Goal: Task Accomplishment & Management: Manage account settings

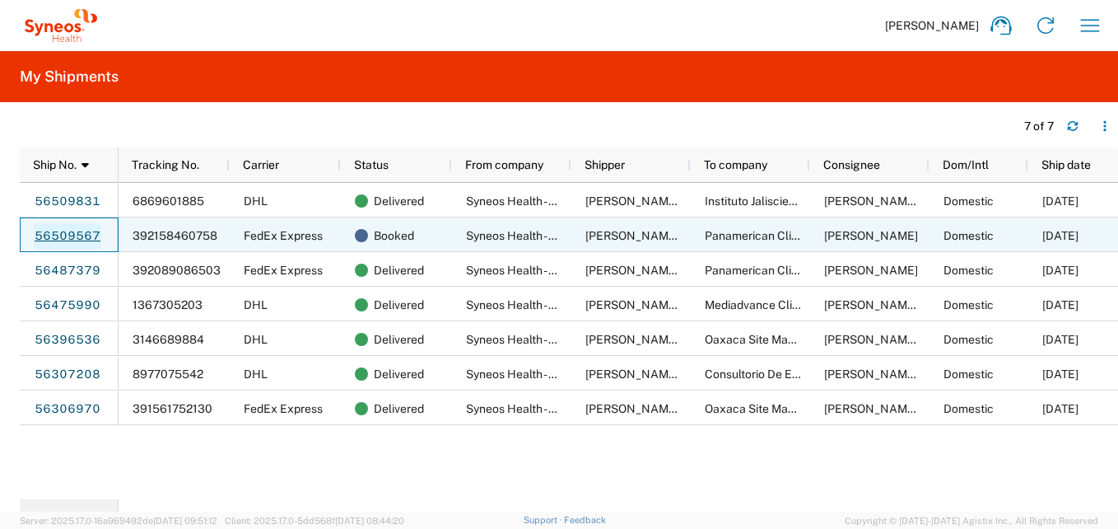
click at [79, 228] on link "56509567" at bounding box center [68, 236] width 68 height 26
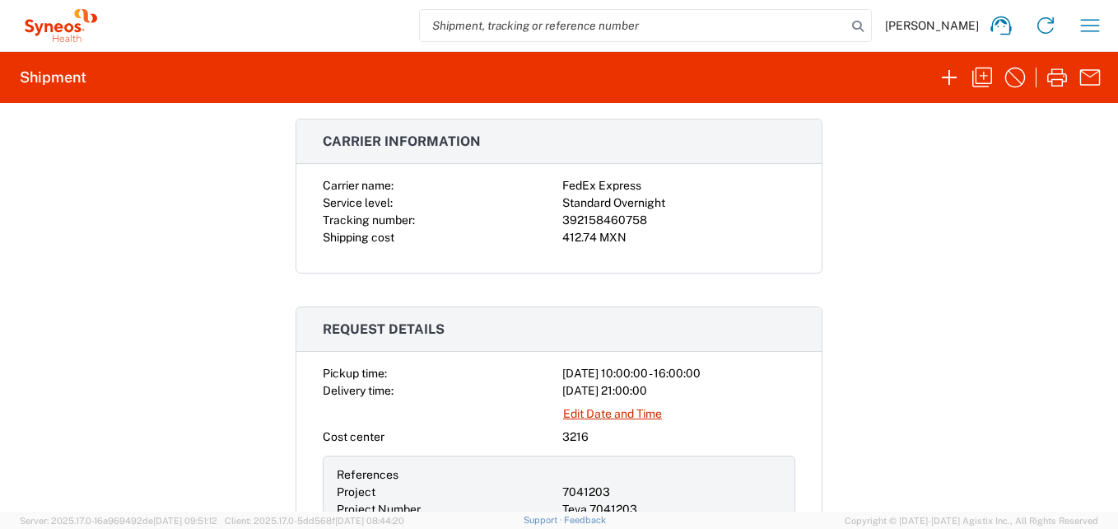
scroll to position [329, 0]
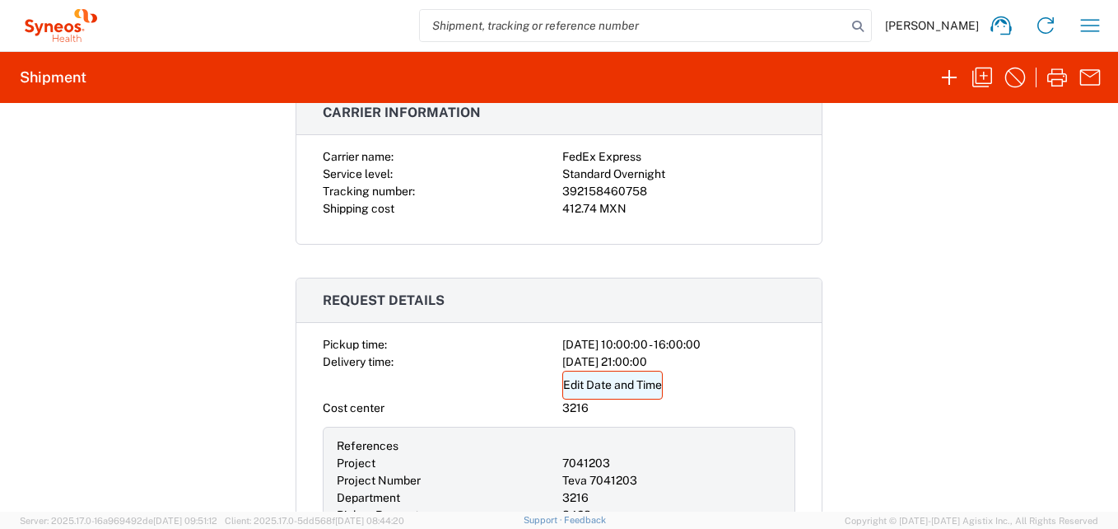
click at [599, 388] on link "Edit Date and Time" at bounding box center [612, 385] width 100 height 29
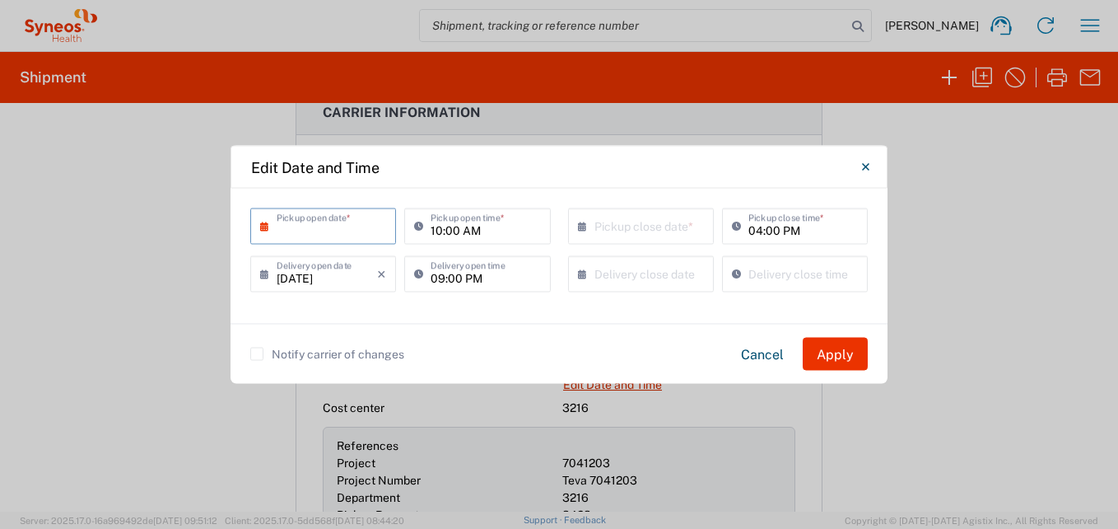
click at [335, 229] on input "text" at bounding box center [327, 225] width 100 height 29
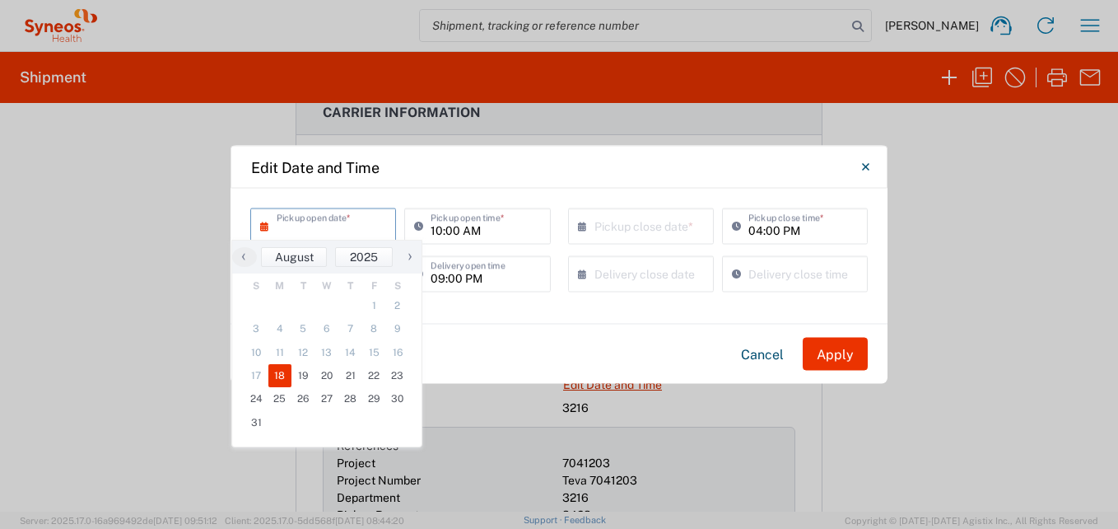
click at [277, 372] on span "18" at bounding box center [280, 375] width 24 height 23
type input "[DATE]"
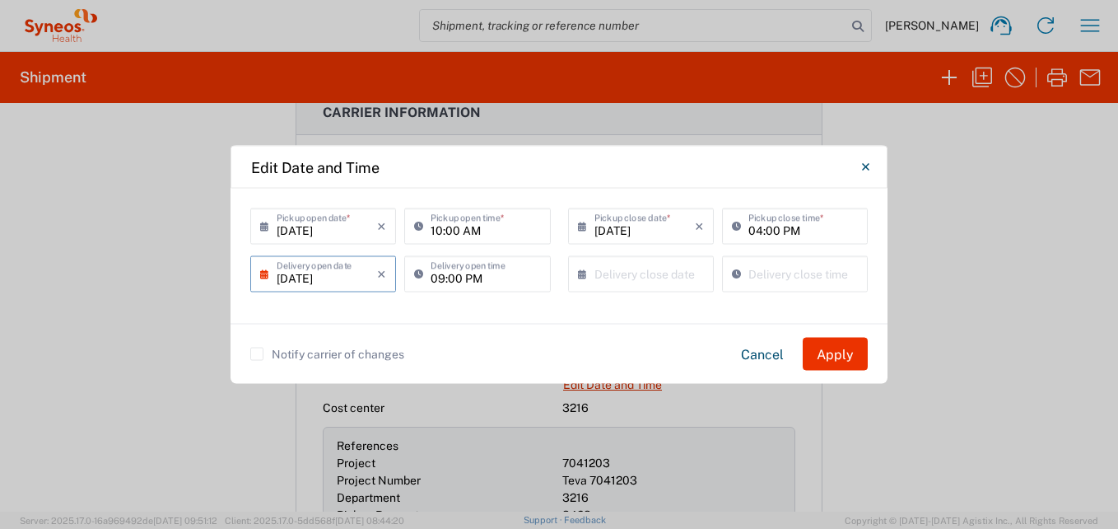
click at [350, 277] on input "[DATE]" at bounding box center [327, 273] width 100 height 29
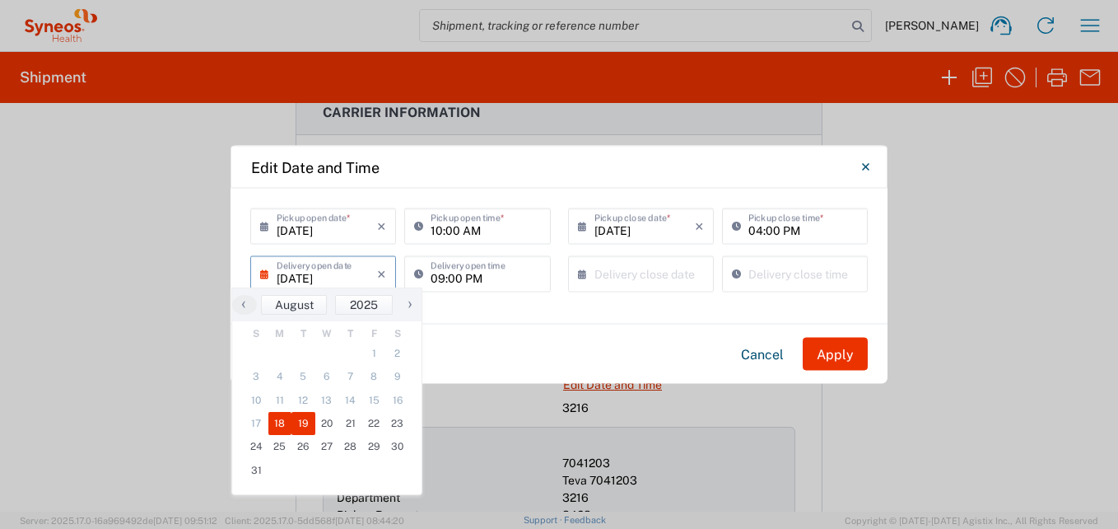
click at [307, 423] on span "19" at bounding box center [303, 423] width 24 height 23
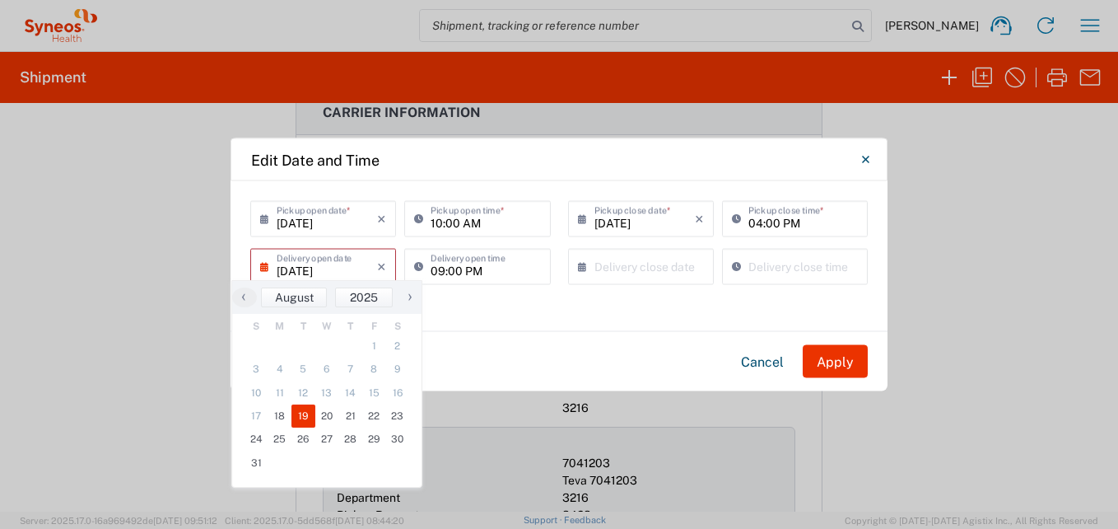
type input "[DATE]"
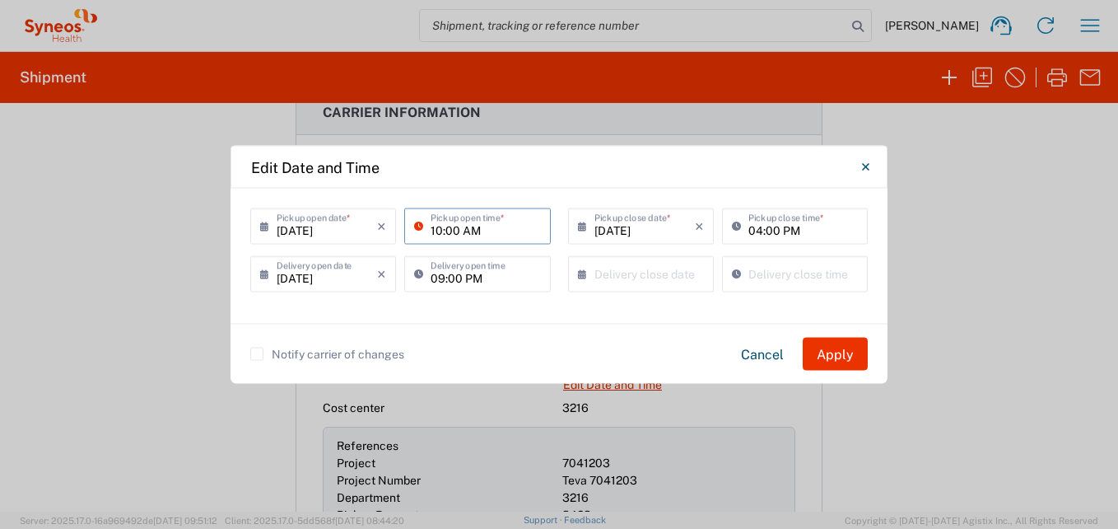
click at [438, 229] on input "10:00 AM" at bounding box center [486, 225] width 110 height 29
click at [520, 226] on input "4:00 AM" at bounding box center [486, 225] width 110 height 29
type input "04:00 PM"
click at [758, 230] on input "04:00 PM" at bounding box center [803, 225] width 110 height 29
type input "05:00 PM"
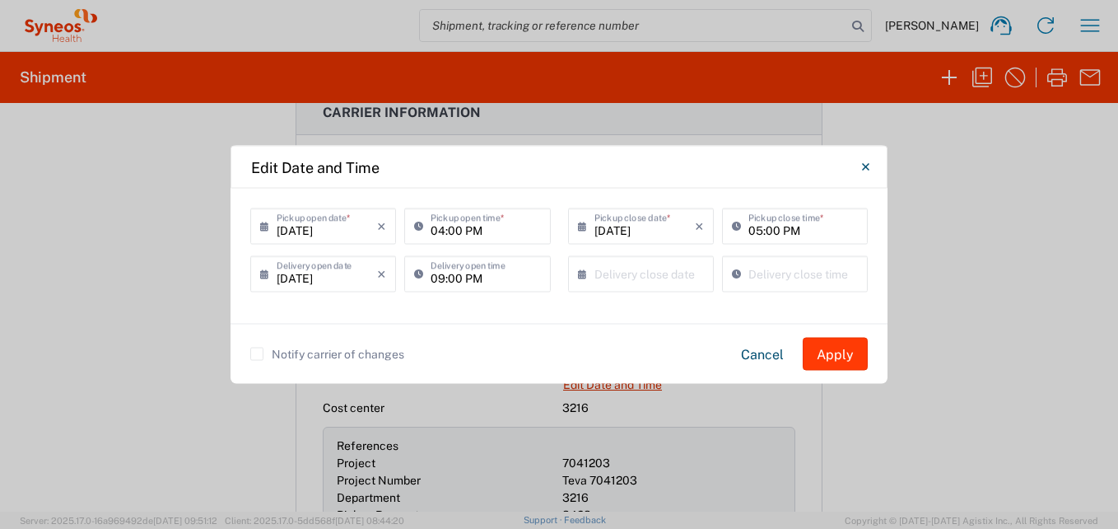
click at [830, 340] on button "Apply" at bounding box center [835, 354] width 65 height 33
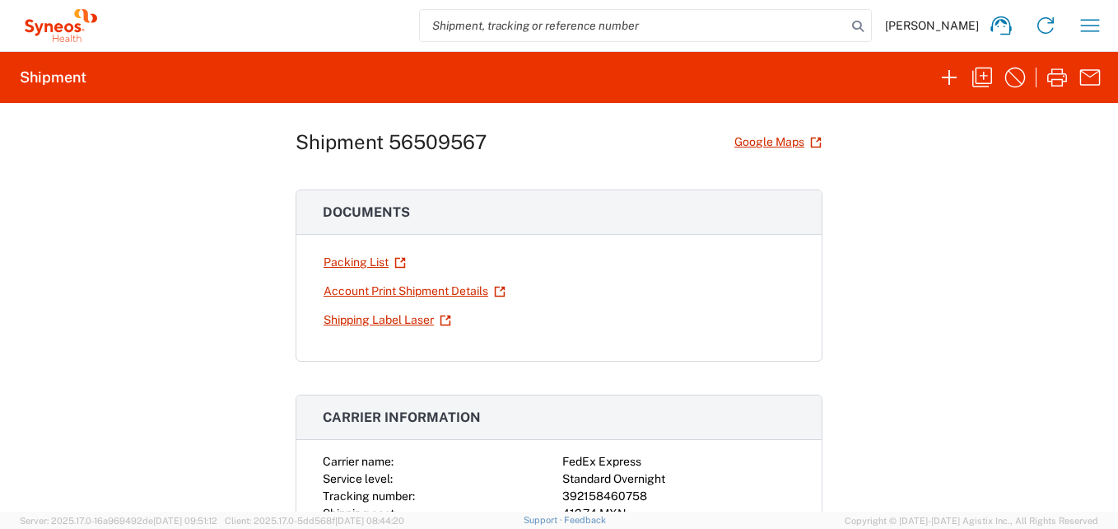
scroll to position [0, 0]
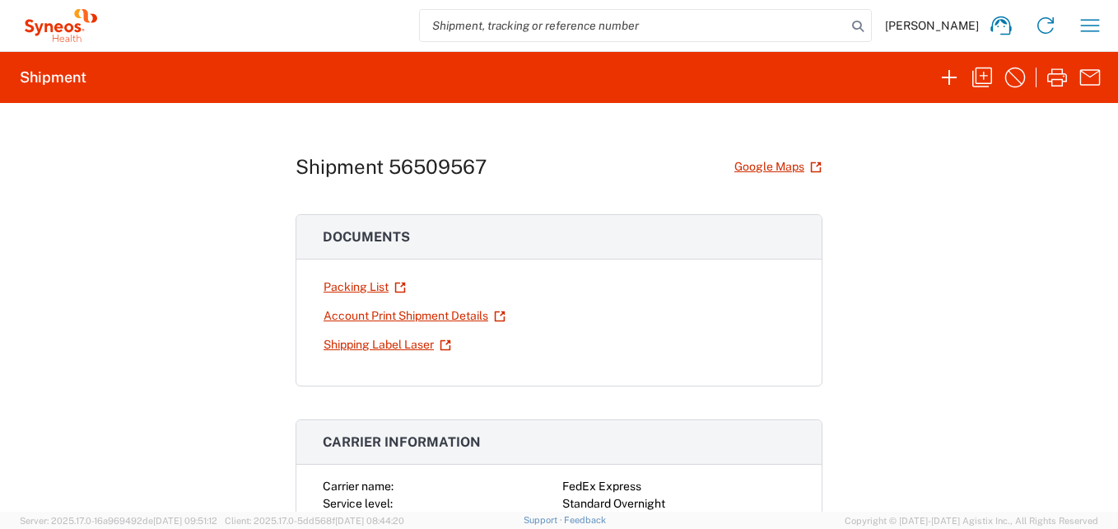
click at [915, 352] on div "Shipment 56509567 Google Maps Documents Packing List Account Print Shipment Det…" at bounding box center [559, 307] width 1118 height 408
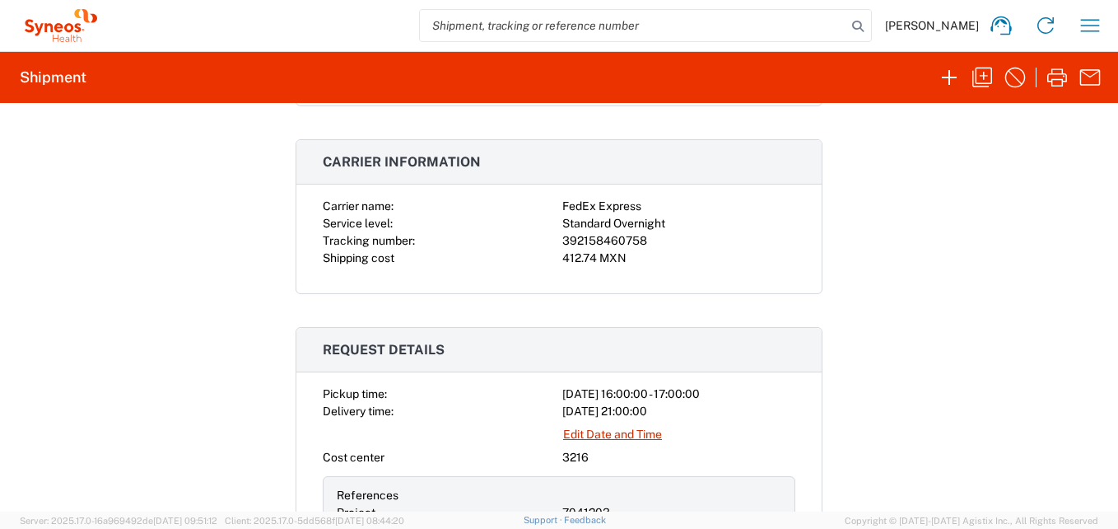
scroll to position [329, 0]
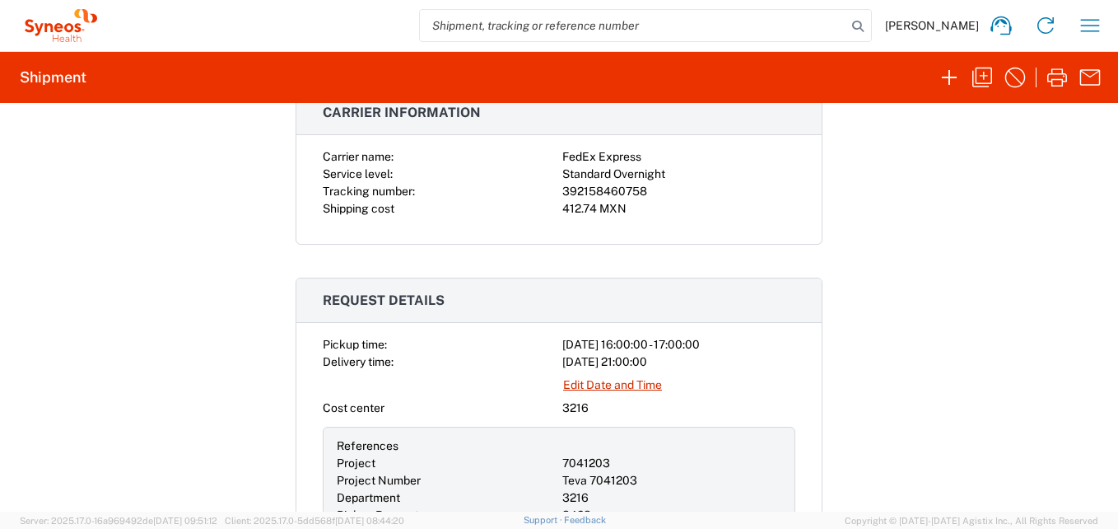
click at [917, 352] on div "Shipment 56509567 Google Maps Documents Packing List Account Print Shipment Det…" at bounding box center [559, 307] width 1118 height 408
click at [1084, 26] on icon "button" at bounding box center [1090, 25] width 26 height 26
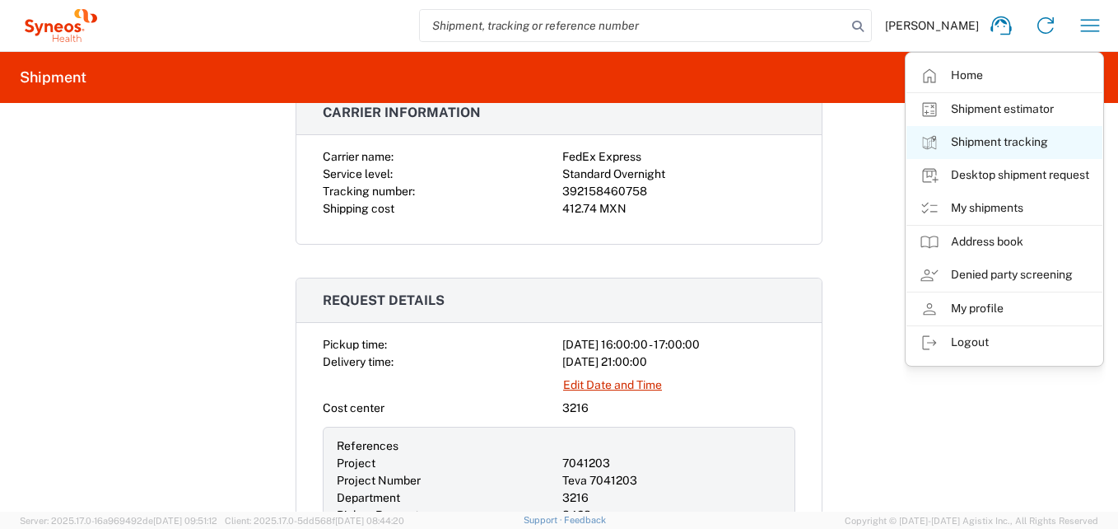
click at [1000, 145] on link "Shipment tracking" at bounding box center [1005, 142] width 196 height 33
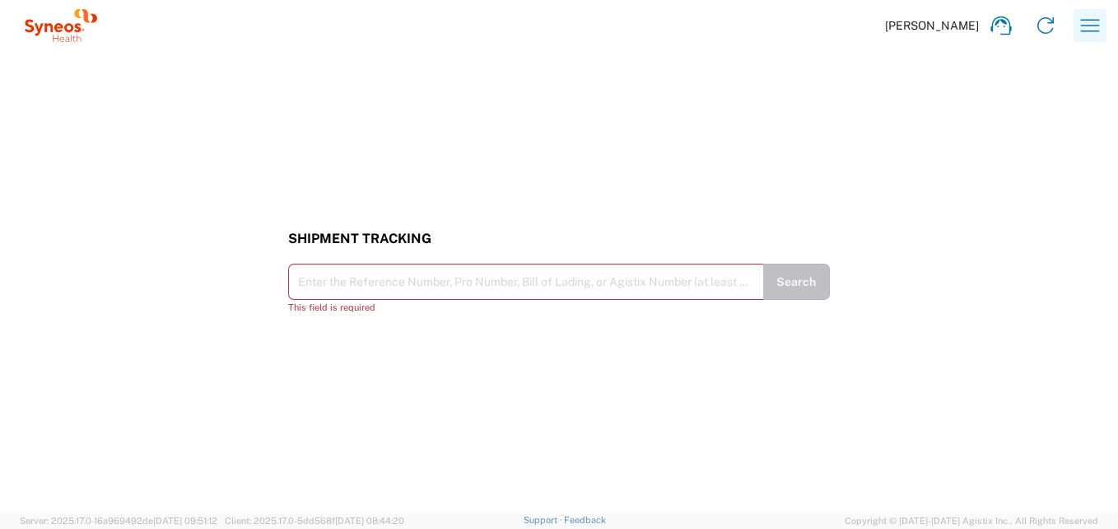
click at [1098, 25] on icon "button" at bounding box center [1090, 25] width 26 height 26
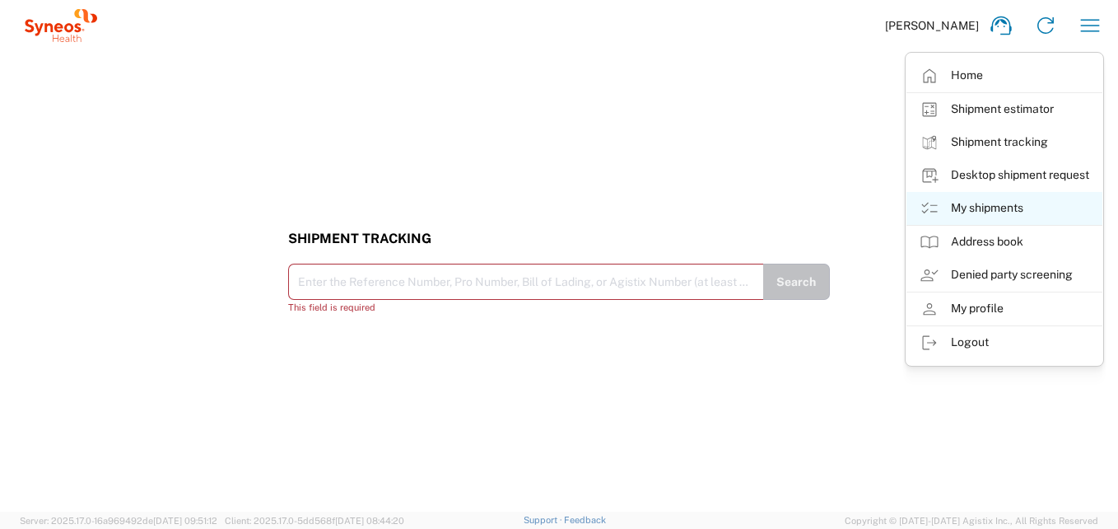
click at [998, 204] on link "My shipments" at bounding box center [1005, 208] width 196 height 33
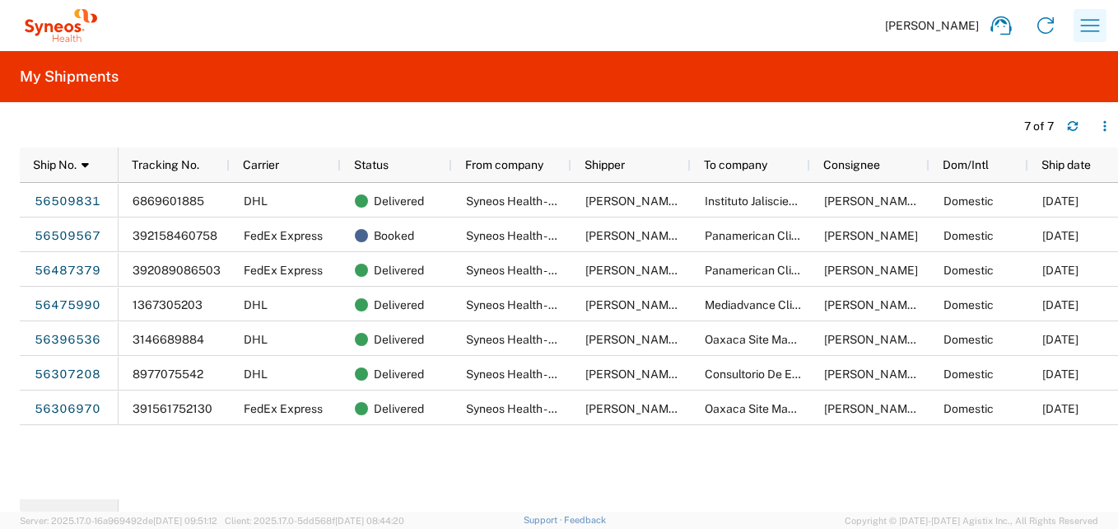
click at [1094, 14] on icon "button" at bounding box center [1090, 25] width 26 height 26
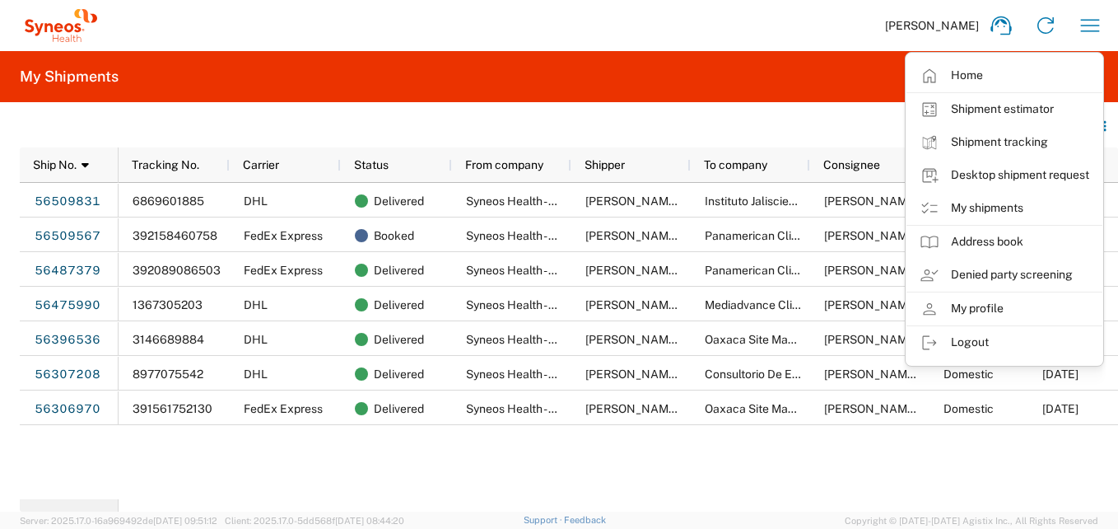
click at [1005, 207] on link "My shipments" at bounding box center [1005, 208] width 196 height 33
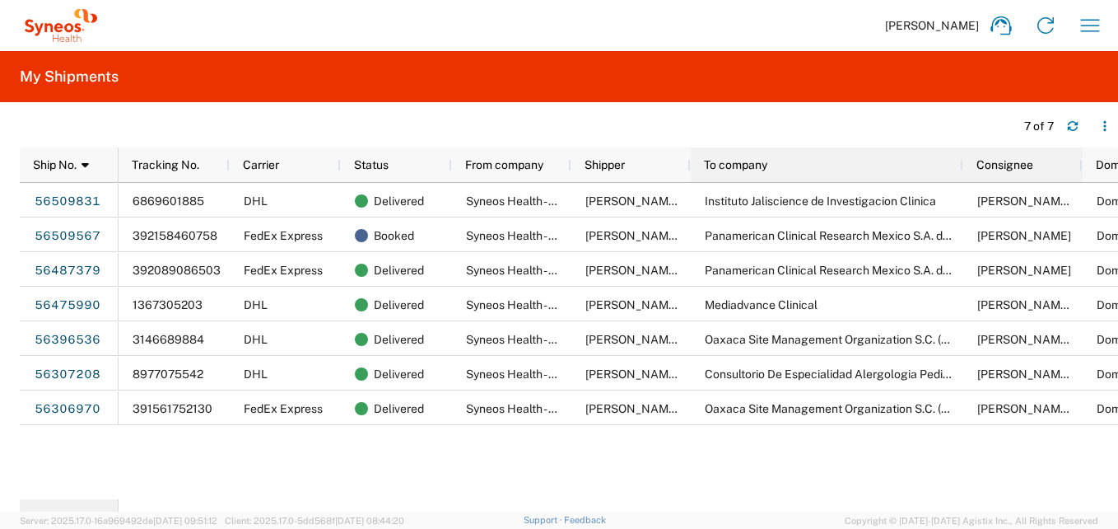
drag, startPoint x: 809, startPoint y: 161, endPoint x: 963, endPoint y: 148, distance: 153.7
click at [963, 148] on div at bounding box center [962, 164] width 7 height 35
